Goal: Use online tool/utility: Use online tool/utility

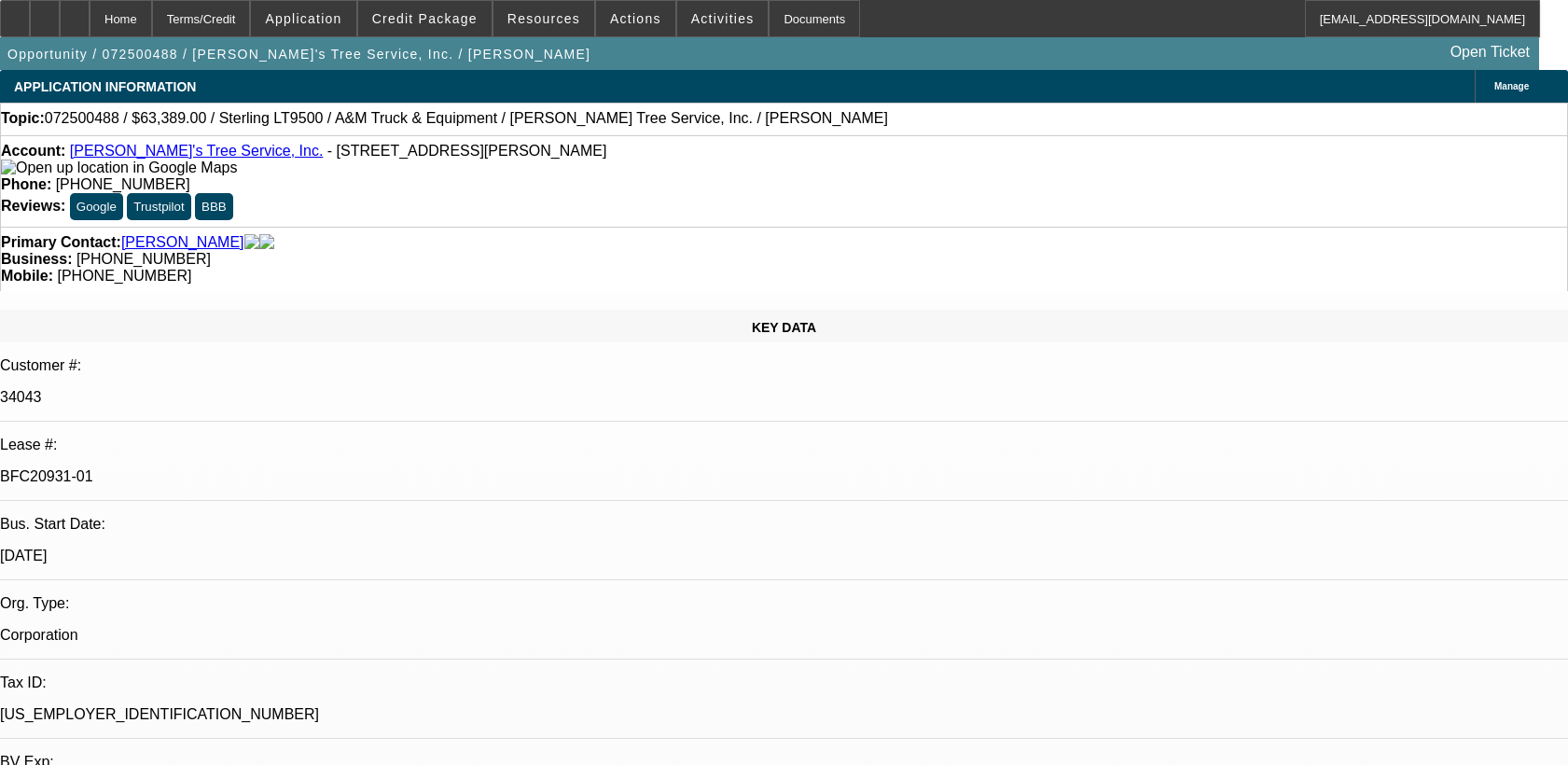
select select "0"
select select "2"
select select "0.1"
select select "4"
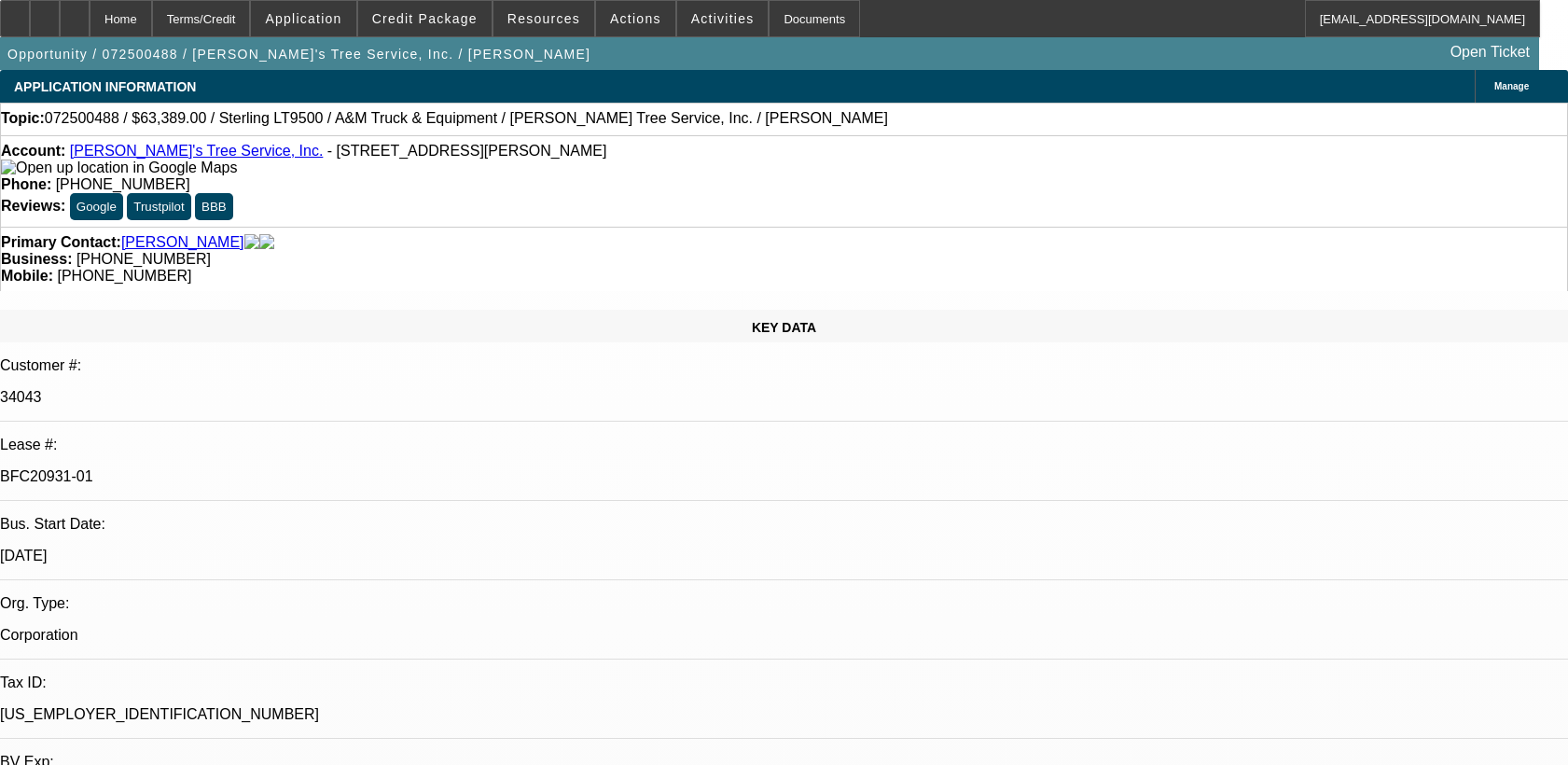
select select "0"
select select "2"
select select "0.1"
select select "4"
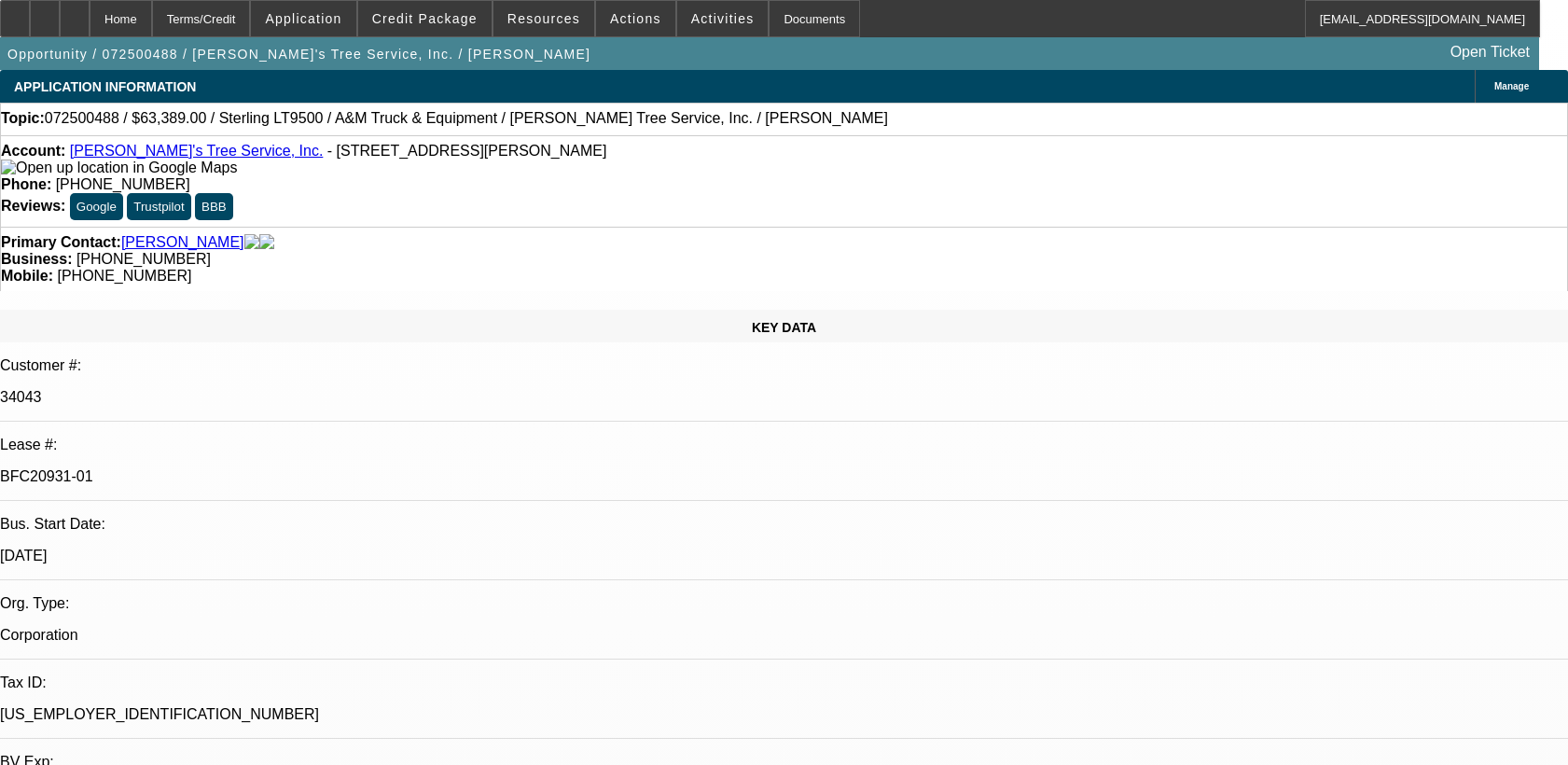
select select "0"
select select "2"
select select "0.1"
select select "4"
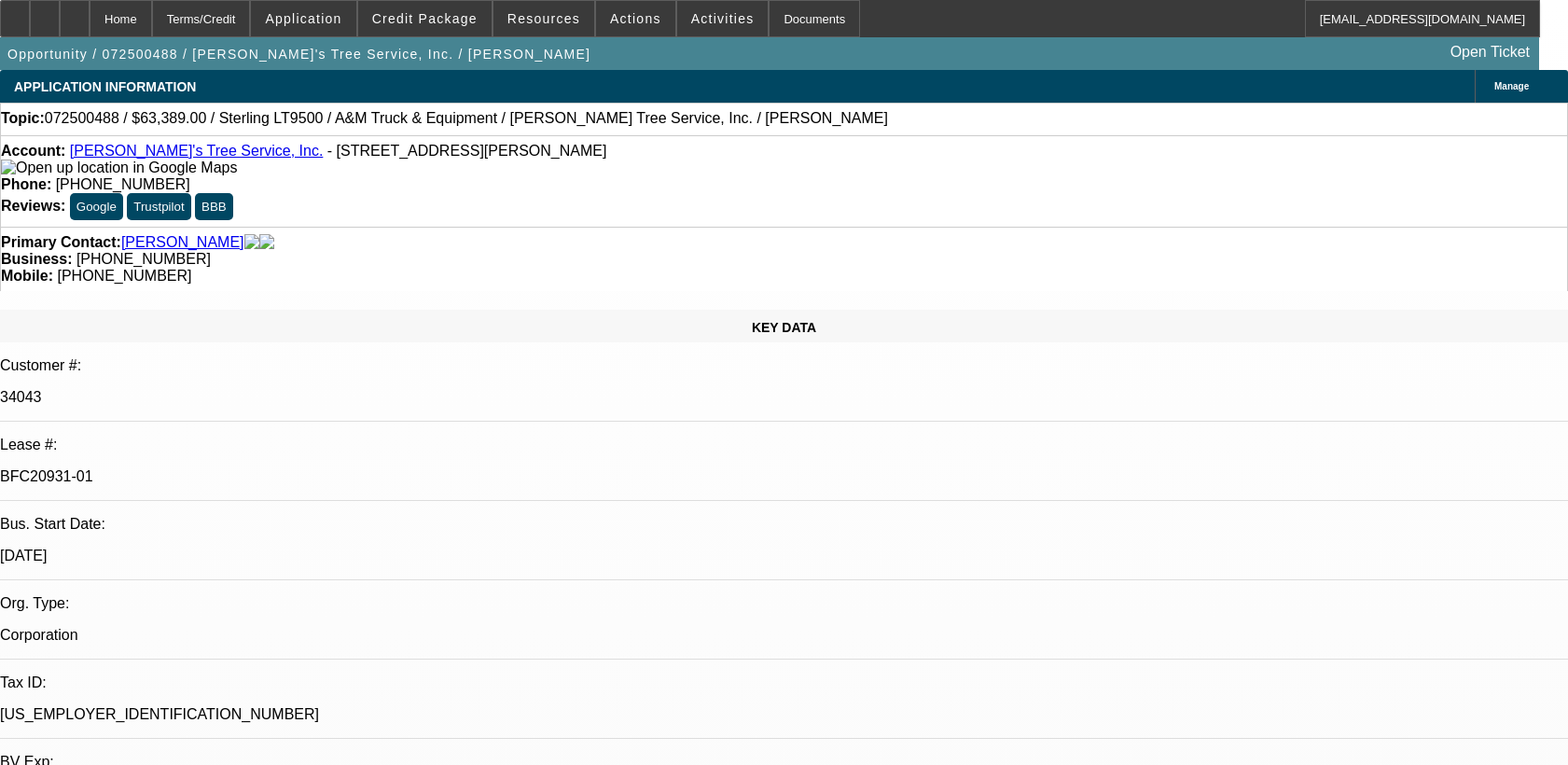
select select "0"
select select "2"
select select "0.1"
select select "4"
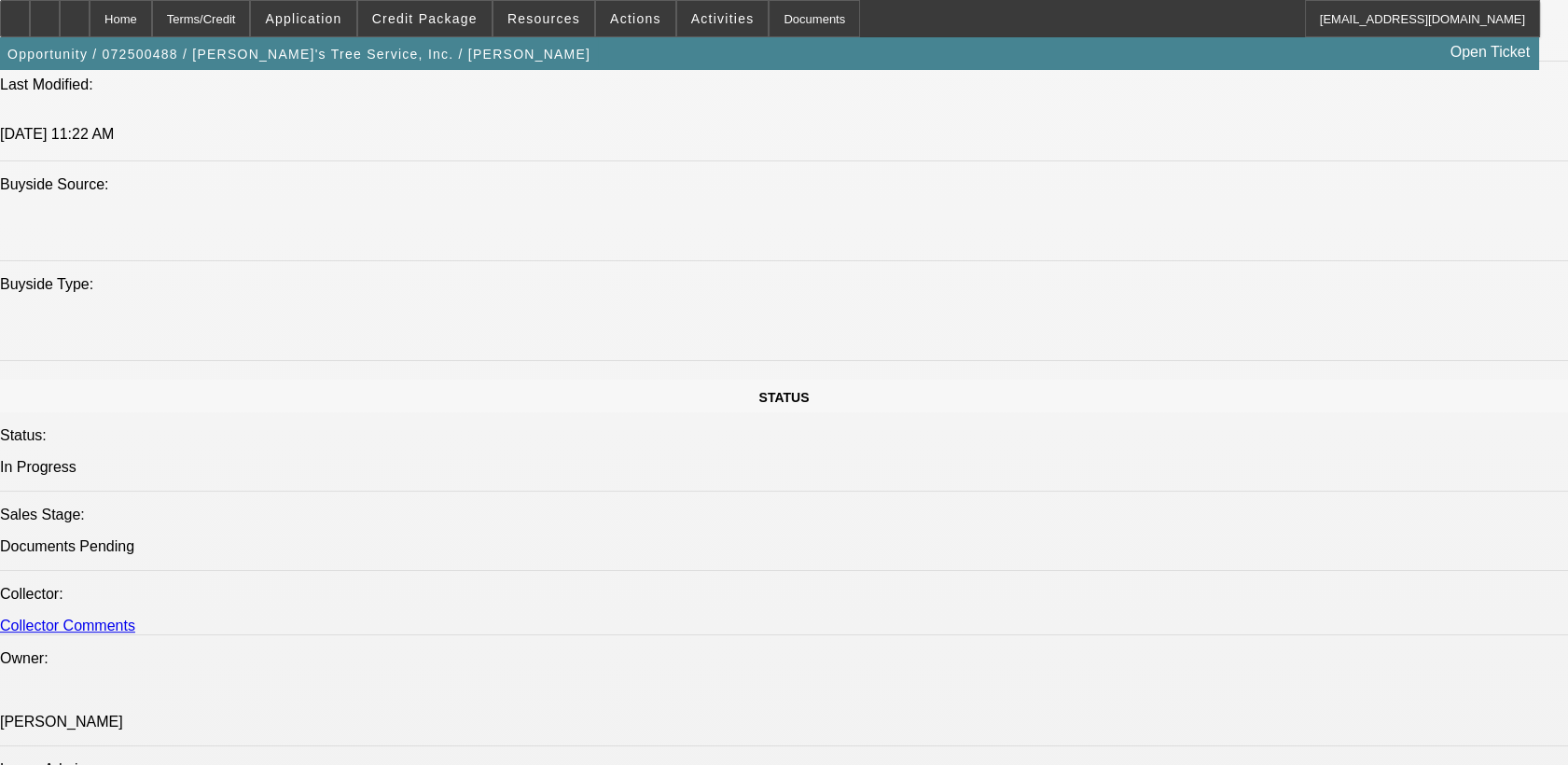
scroll to position [1865, 0]
